Goal: Information Seeking & Learning: Learn about a topic

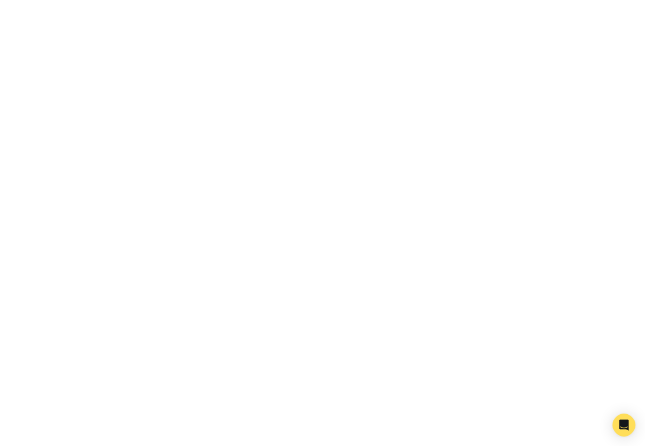
scroll to position [1451, 0]
click at [329, 148] on img at bounding box center [323, 223] width 364 height 364
click at [370, 255] on img at bounding box center [323, 437] width 364 height 364
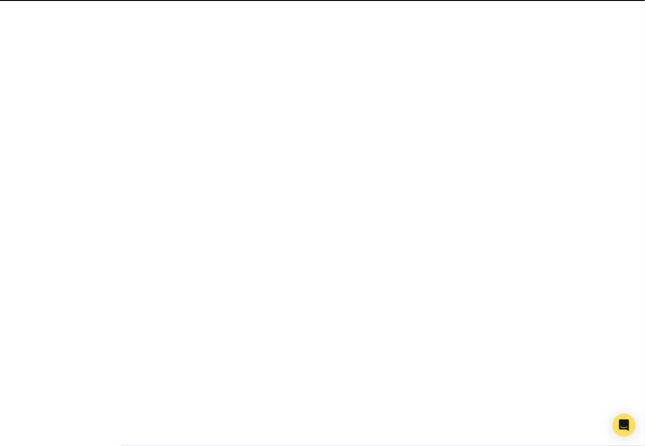
scroll to position [1707, 0]
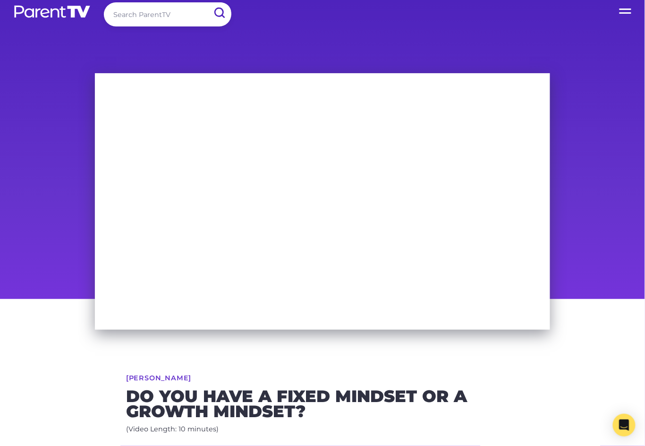
scroll to position [21, 0]
